Goal: Obtain resource: Download file/media

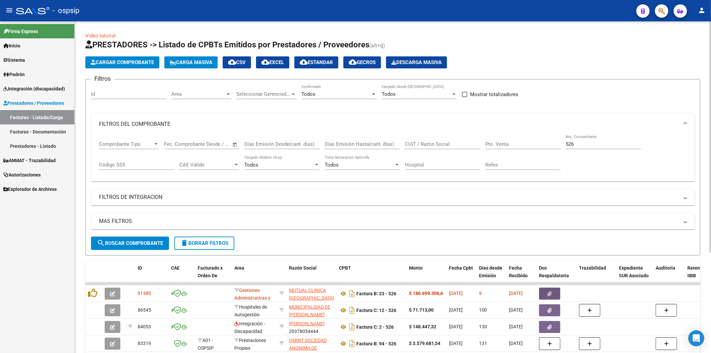
scroll to position [111, 0]
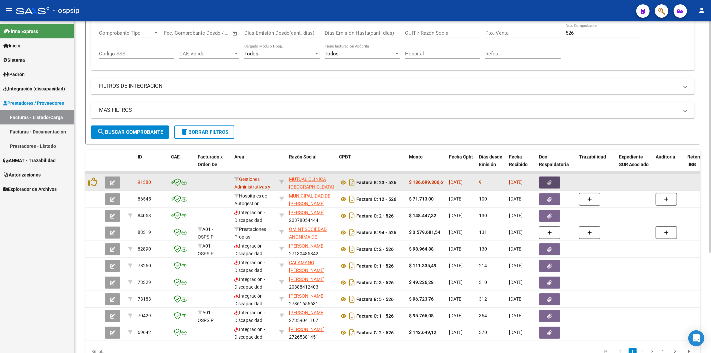
click at [548, 181] on icon "button" at bounding box center [550, 182] width 4 height 5
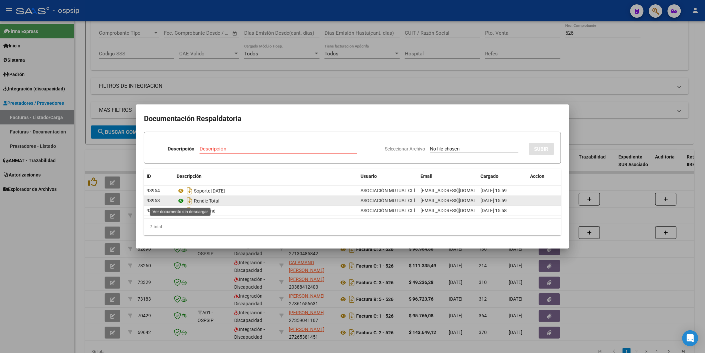
click at [179, 202] on icon at bounding box center [181, 201] width 9 height 8
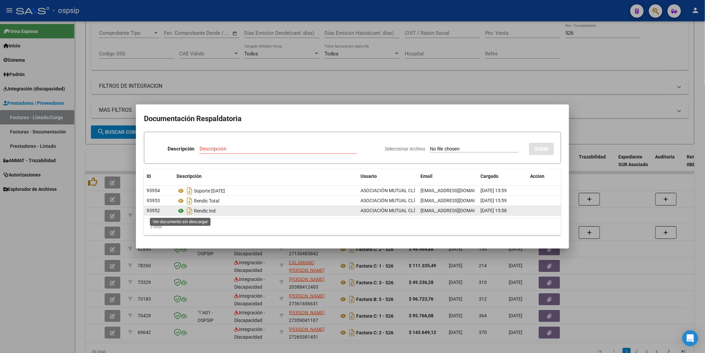
click at [179, 211] on icon at bounding box center [181, 211] width 9 height 8
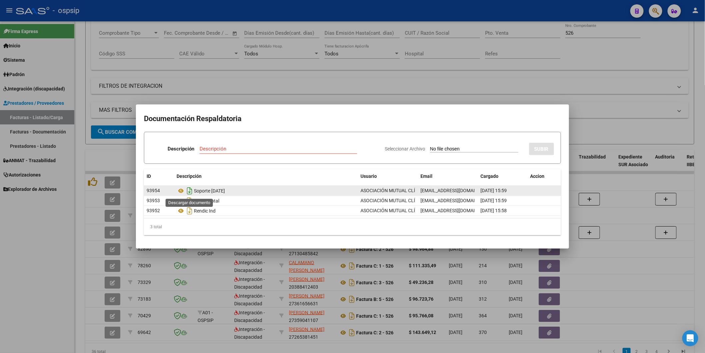
click at [190, 192] on icon "Descargar documento" at bounding box center [189, 190] width 9 height 11
click at [187, 191] on icon "Descargar documento" at bounding box center [189, 190] width 9 height 11
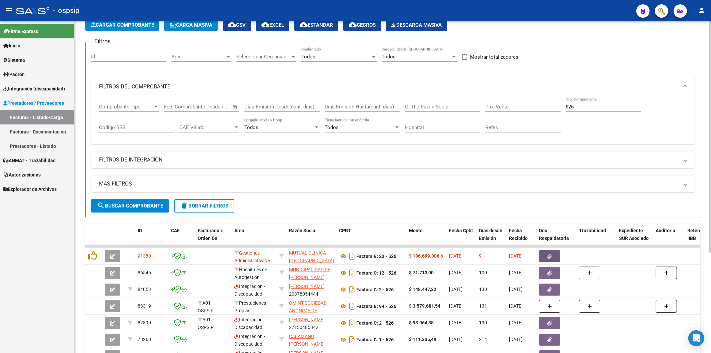
scroll to position [37, 0]
click at [432, 107] on input "CUIT / Razón Social" at bounding box center [442, 107] width 75 height 6
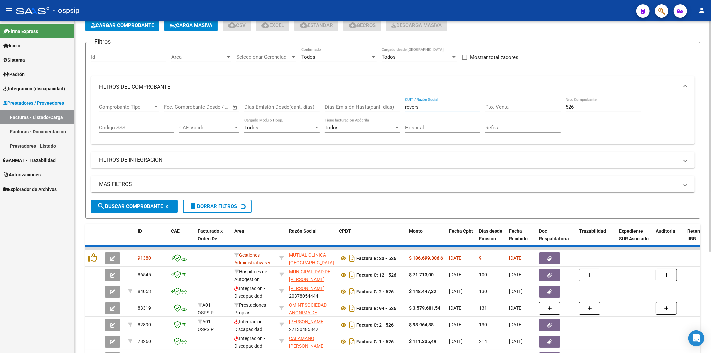
scroll to position [0, 0]
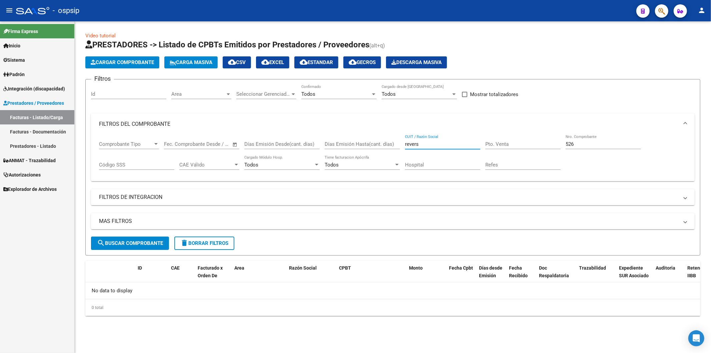
type input "revers"
click at [596, 145] on input "526" at bounding box center [603, 144] width 75 height 6
type input "5"
click at [439, 146] on input "revers" at bounding box center [442, 144] width 75 height 6
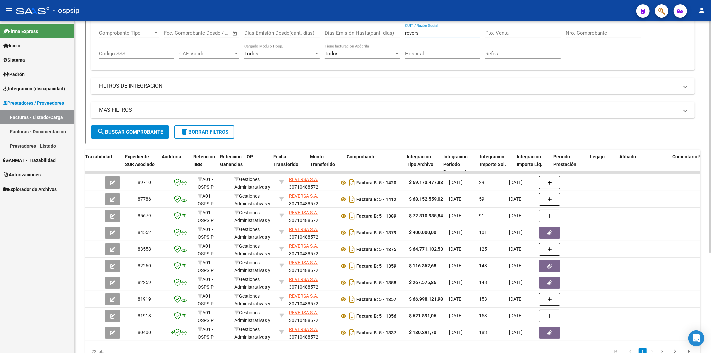
scroll to position [0, 1104]
